Goal: Transaction & Acquisition: Download file/media

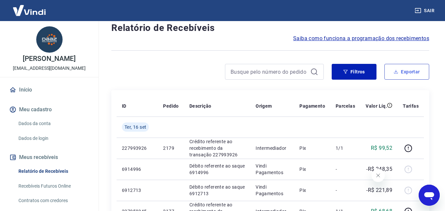
scroll to position [33, 0]
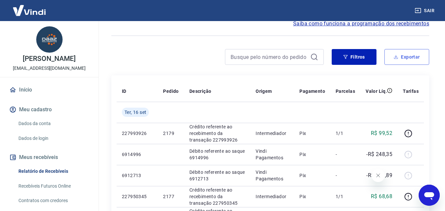
click at [412, 51] on button "Exportar" at bounding box center [407, 57] width 45 height 16
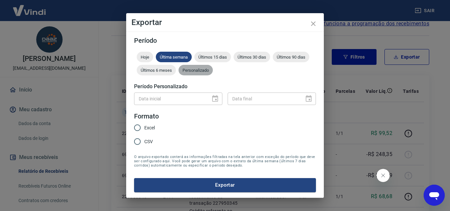
click at [184, 69] on span "Personalizado" at bounding box center [196, 70] width 34 height 5
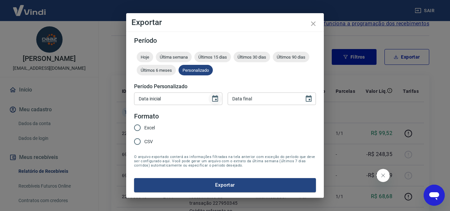
click at [217, 101] on icon "Choose date" at bounding box center [215, 98] width 6 height 7
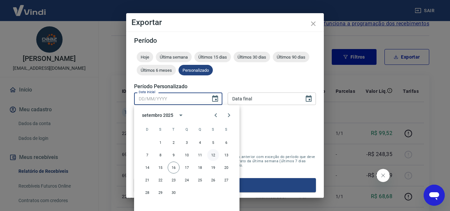
click at [214, 158] on button "12" at bounding box center [213, 155] width 12 height 12
type input "12/09/2025"
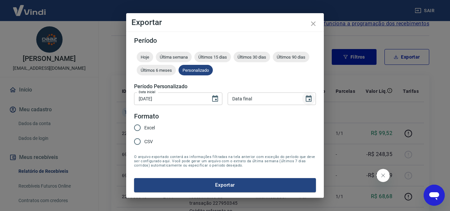
click at [308, 99] on icon "Choose date" at bounding box center [309, 99] width 8 height 8
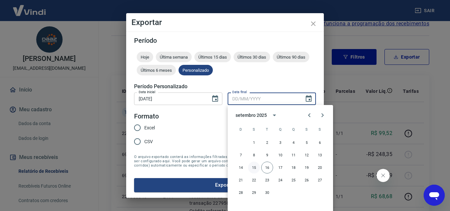
click at [258, 168] on button "15" at bounding box center [254, 168] width 12 height 12
type input "15/09/2025"
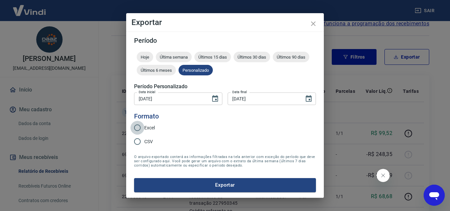
click at [131, 131] on input "Excel" at bounding box center [137, 128] width 14 height 14
radio input "true"
click at [234, 185] on button "Exportar" at bounding box center [225, 185] width 182 height 14
